Goal: Find specific page/section: Find specific page/section

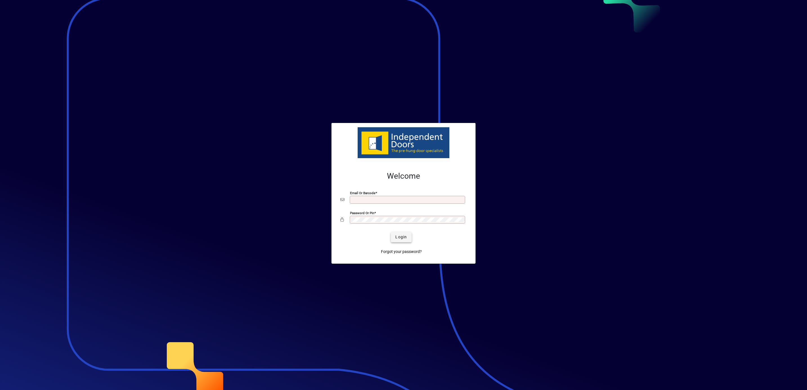
type input "**********"
click at [395, 237] on span "submit" at bounding box center [401, 238] width 21 height 14
